Goal: Task Accomplishment & Management: Manage account settings

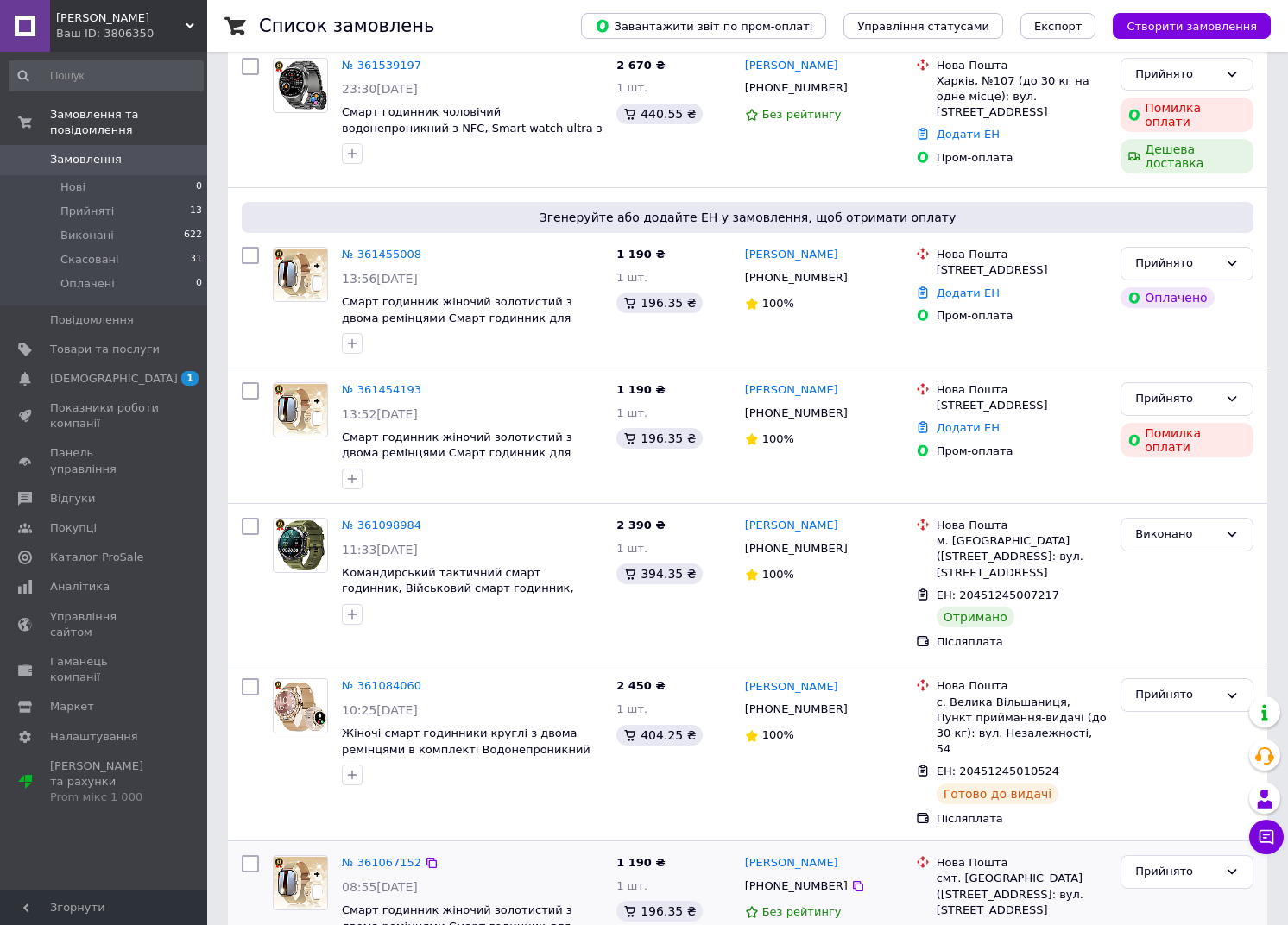
scroll to position [106, 0]
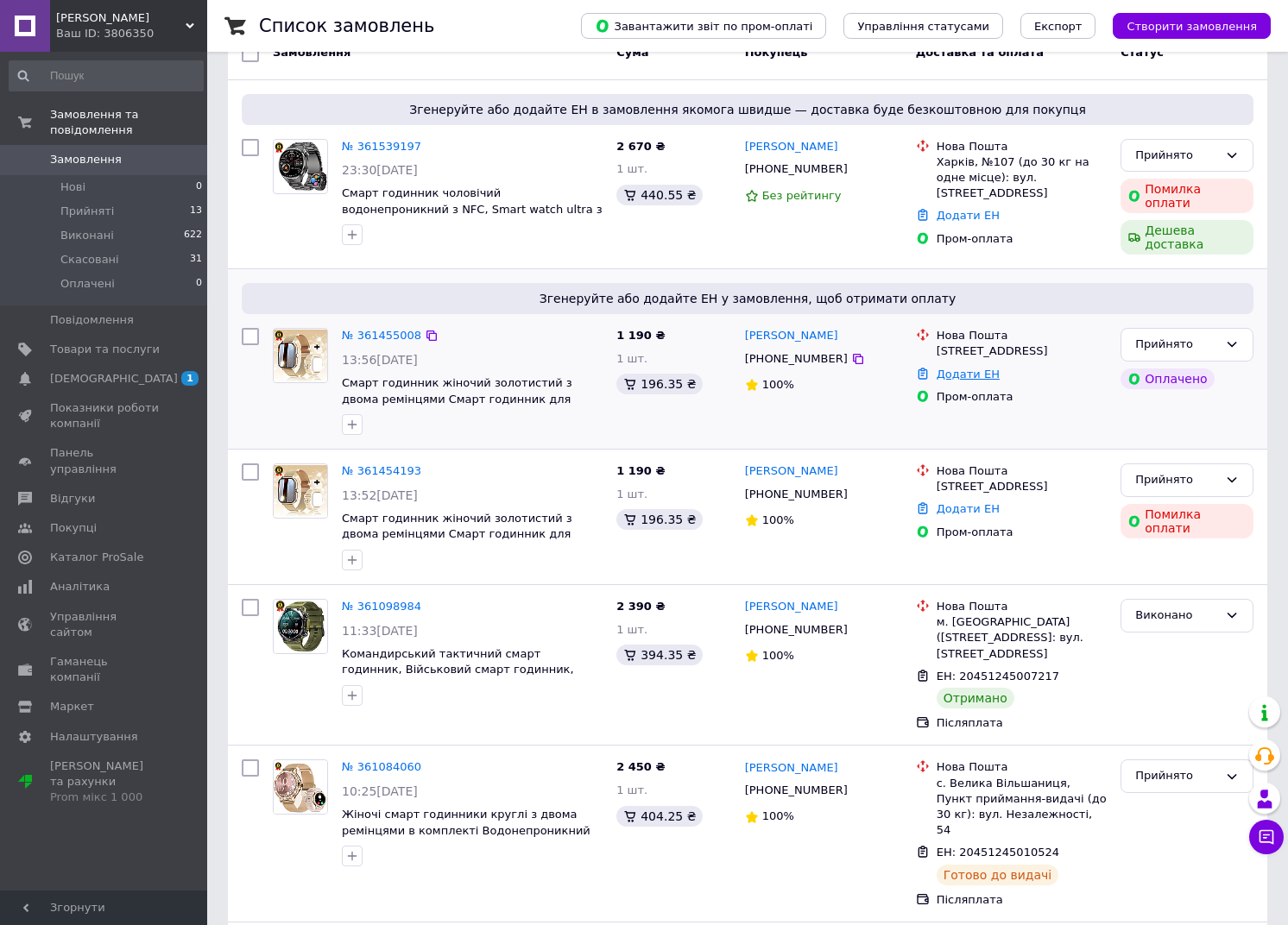
click at [953, 381] on link "Додати ЕН" at bounding box center [968, 374] width 63 height 13
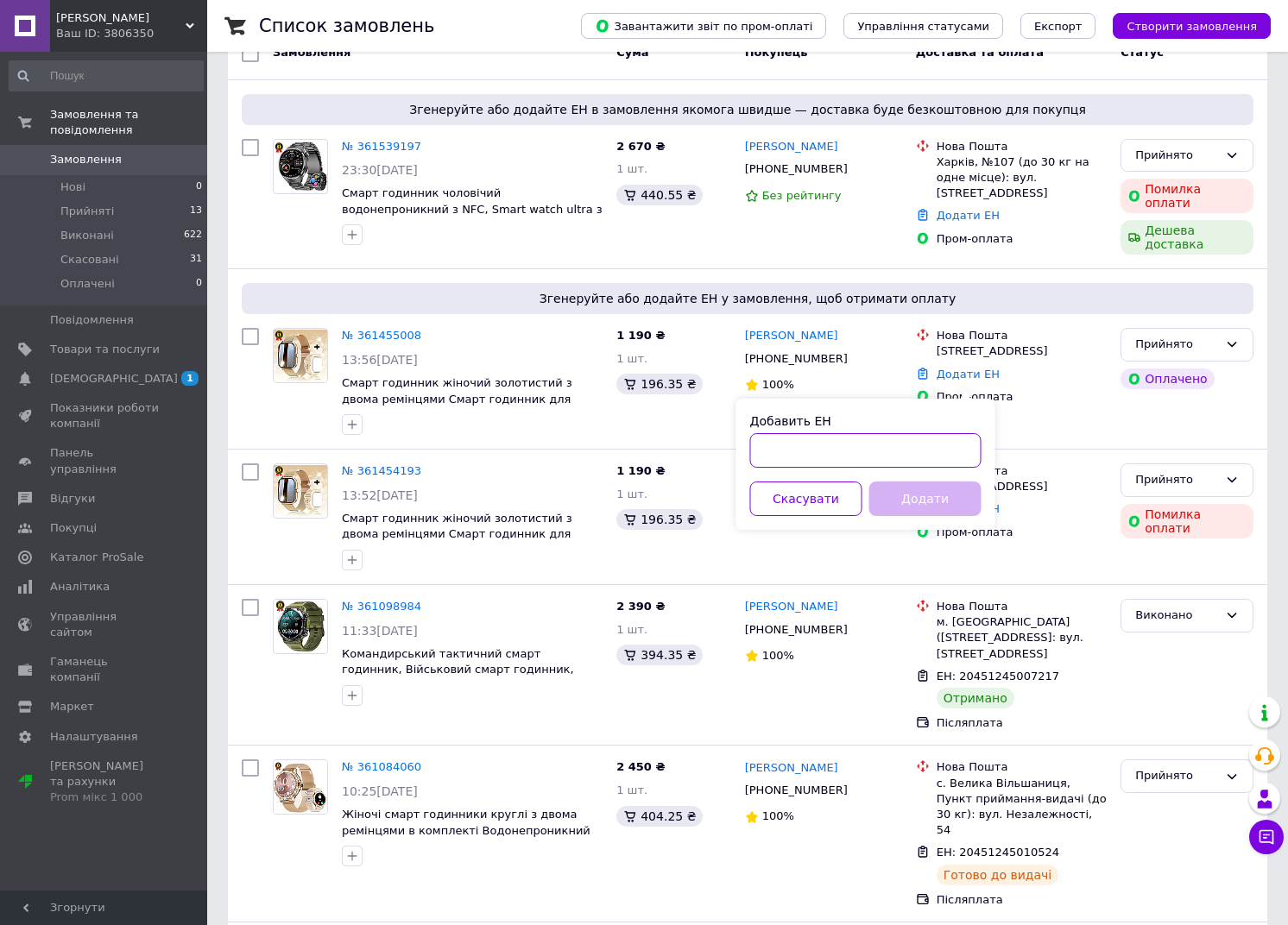
click at [804, 446] on input "Добавить ЕН" at bounding box center [866, 450] width 232 height 34
paste input "20451247142979"
type input "20451247142979"
click at [910, 497] on button "Додати" at bounding box center [925, 498] width 112 height 34
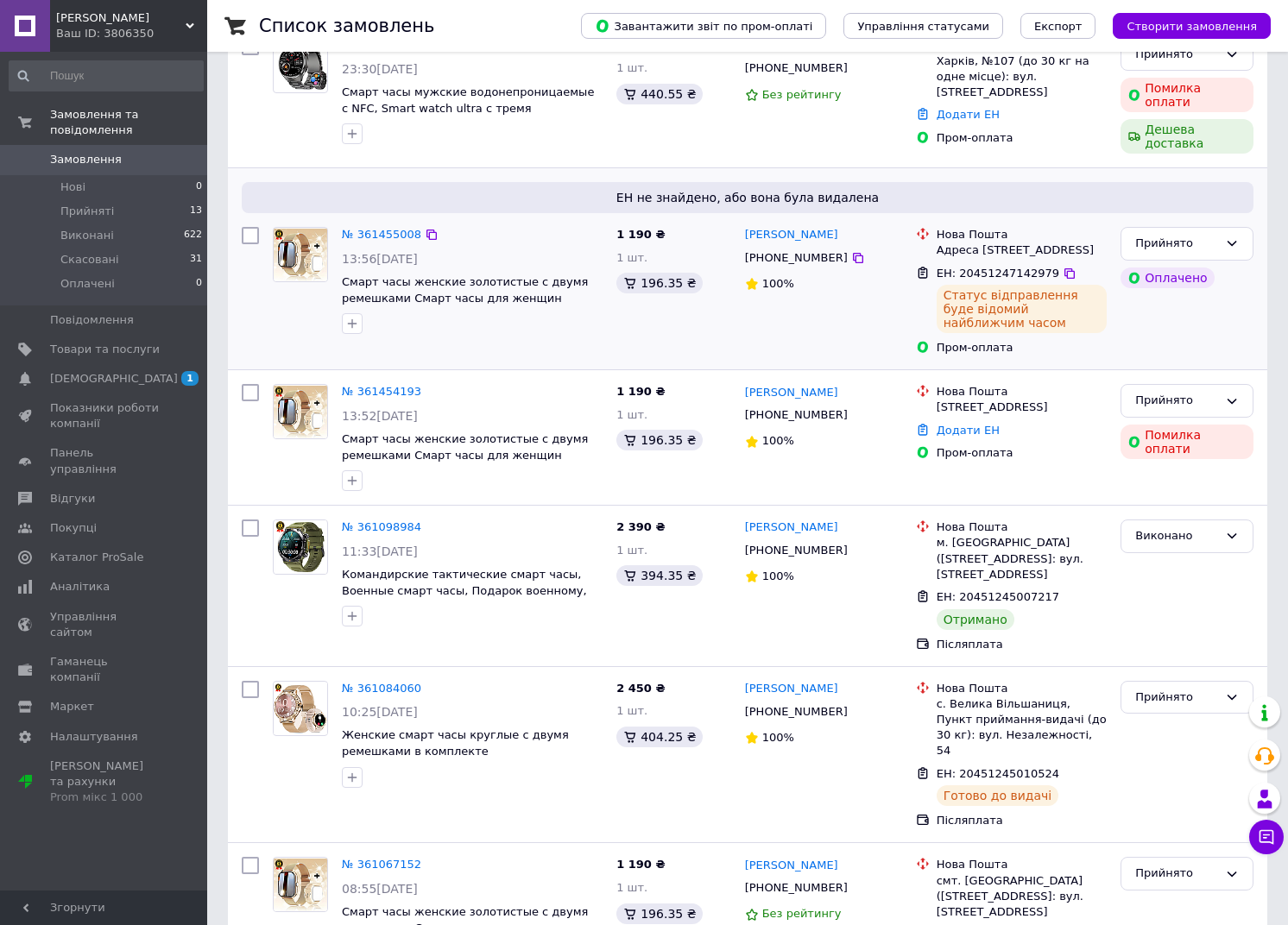
scroll to position [0, 0]
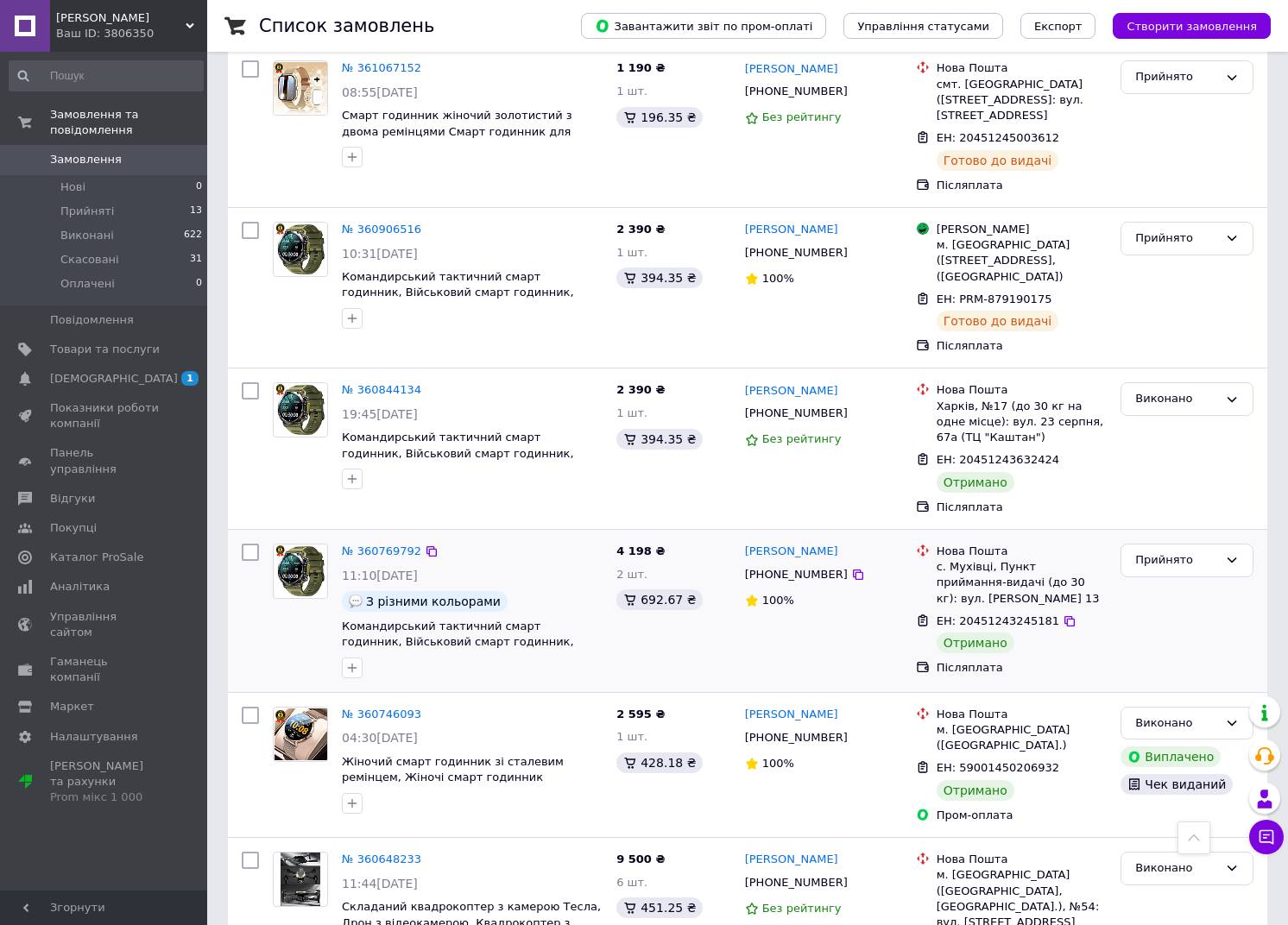
scroll to position [982, 0]
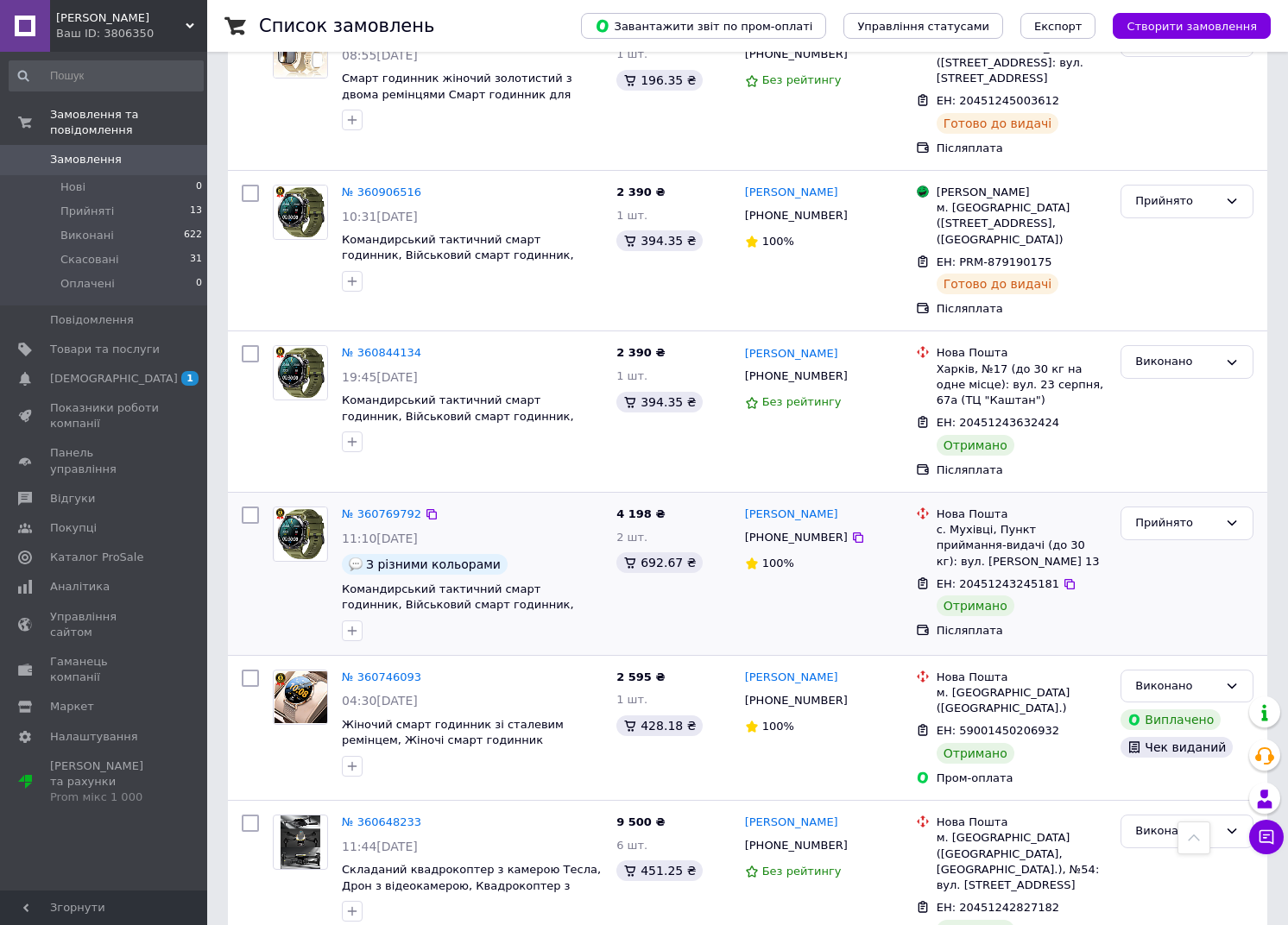
click at [1214, 544] on div "Прийнято" at bounding box center [1187, 573] width 147 height 148
click at [1207, 524] on div "Прийнято" at bounding box center [1176, 523] width 82 height 18
click at [1186, 553] on li "Виконано" at bounding box center [1187, 559] width 131 height 32
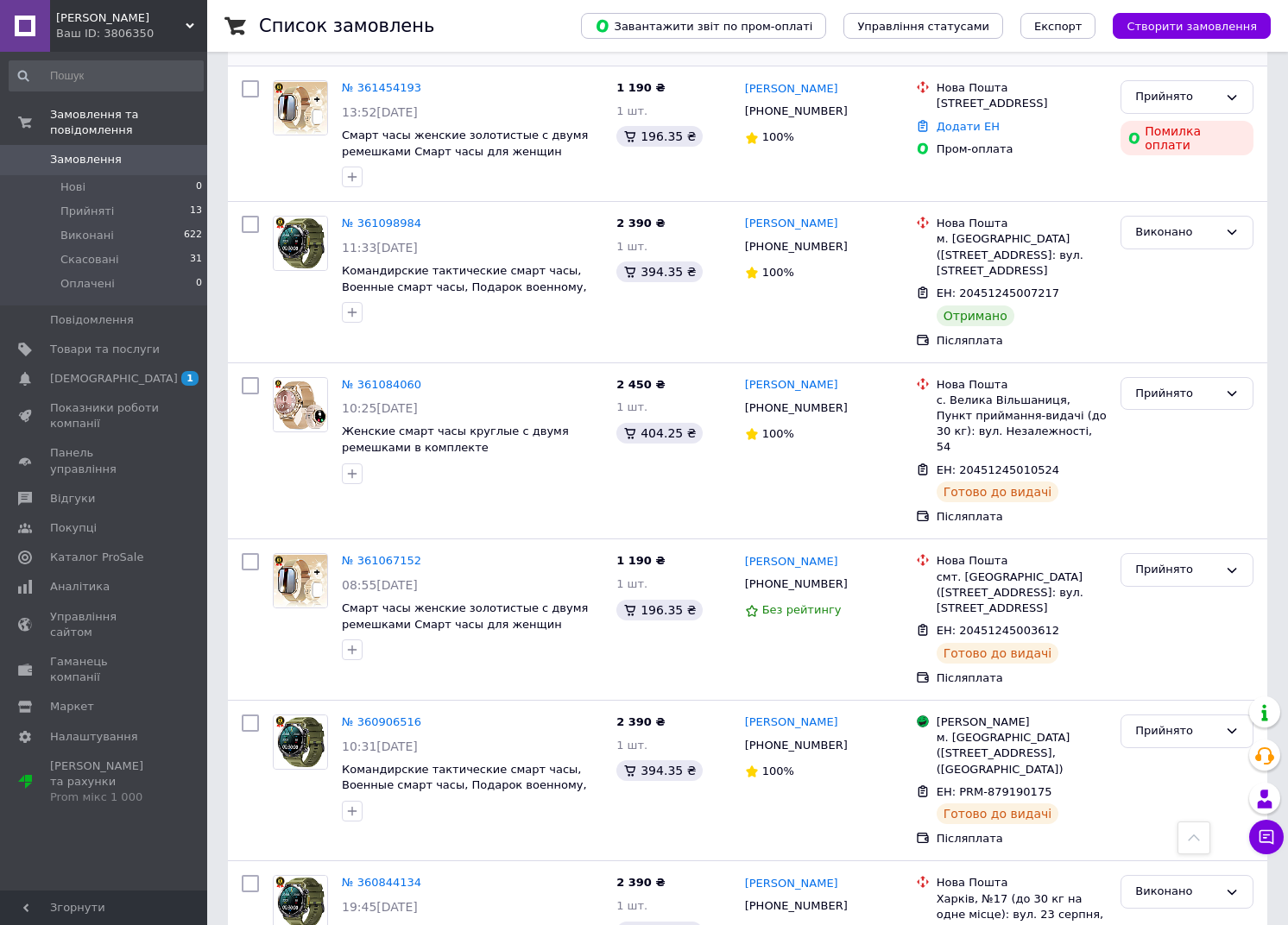
scroll to position [0, 0]
